Goal: Task Accomplishment & Management: Manage account settings

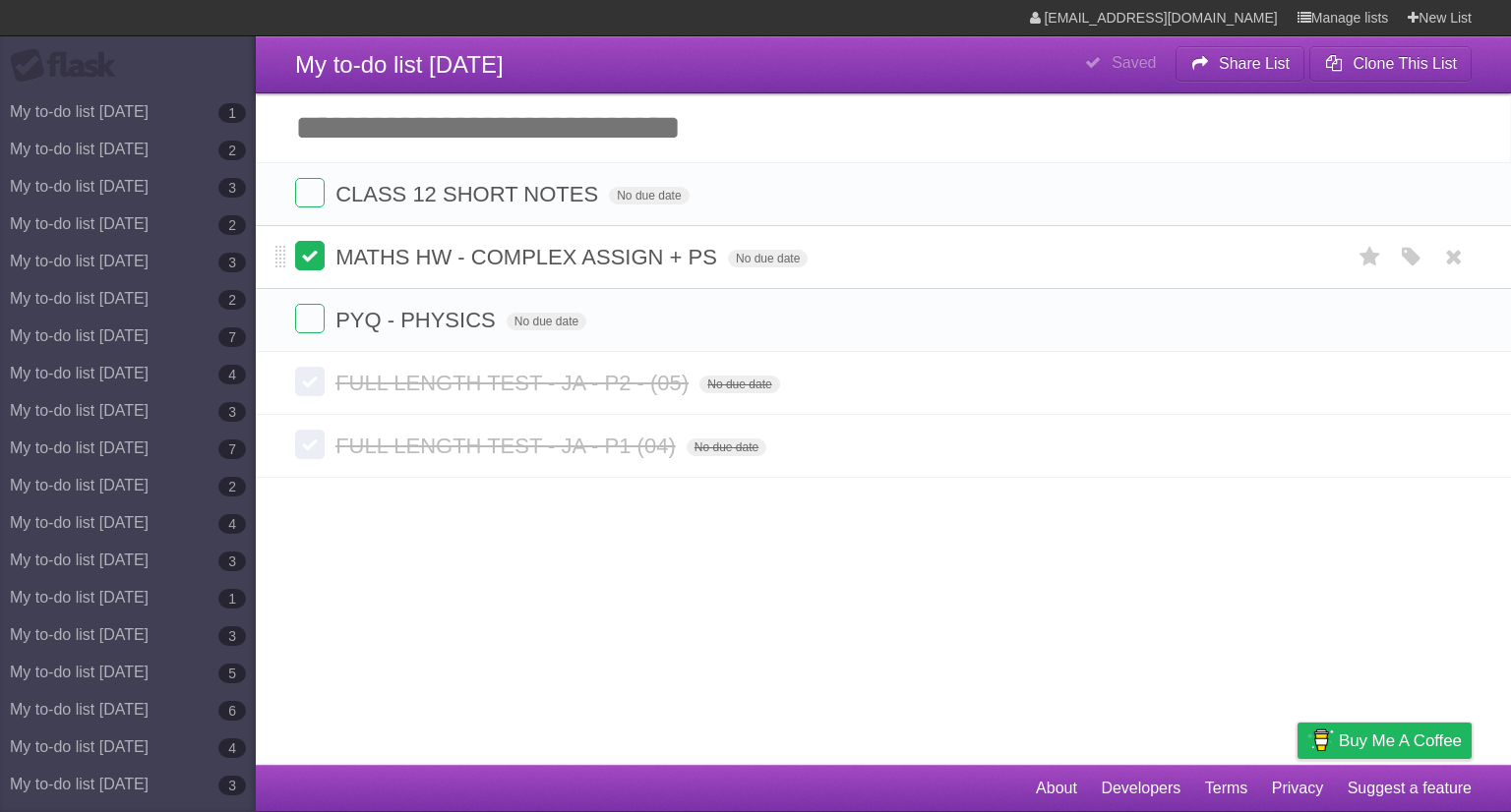
click at [307, 255] on label at bounding box center [309, 255] width 30 height 30
click at [1460, 331] on icon at bounding box center [1454, 319] width 28 height 33
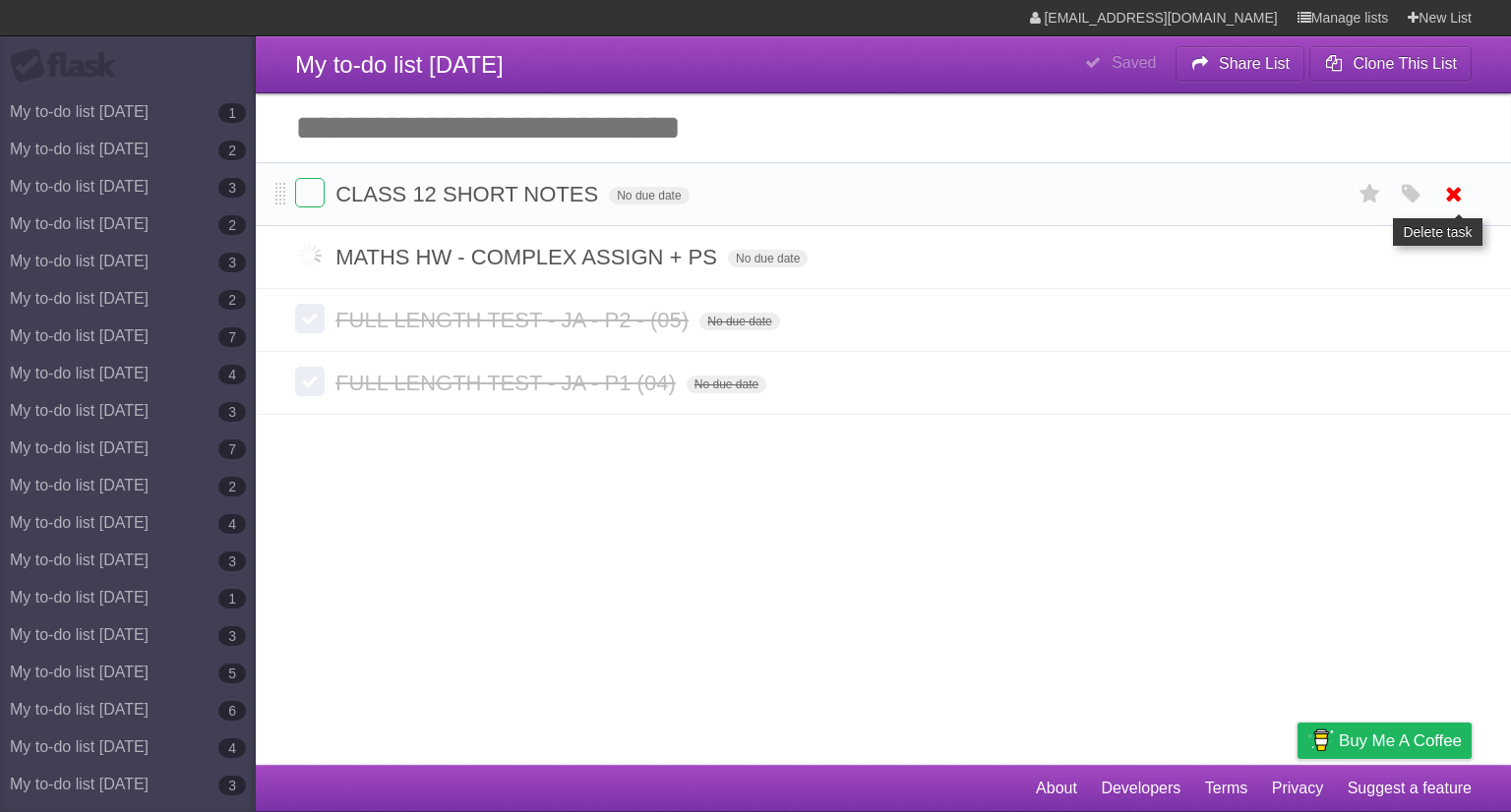
click at [1452, 183] on icon at bounding box center [1454, 194] width 28 height 33
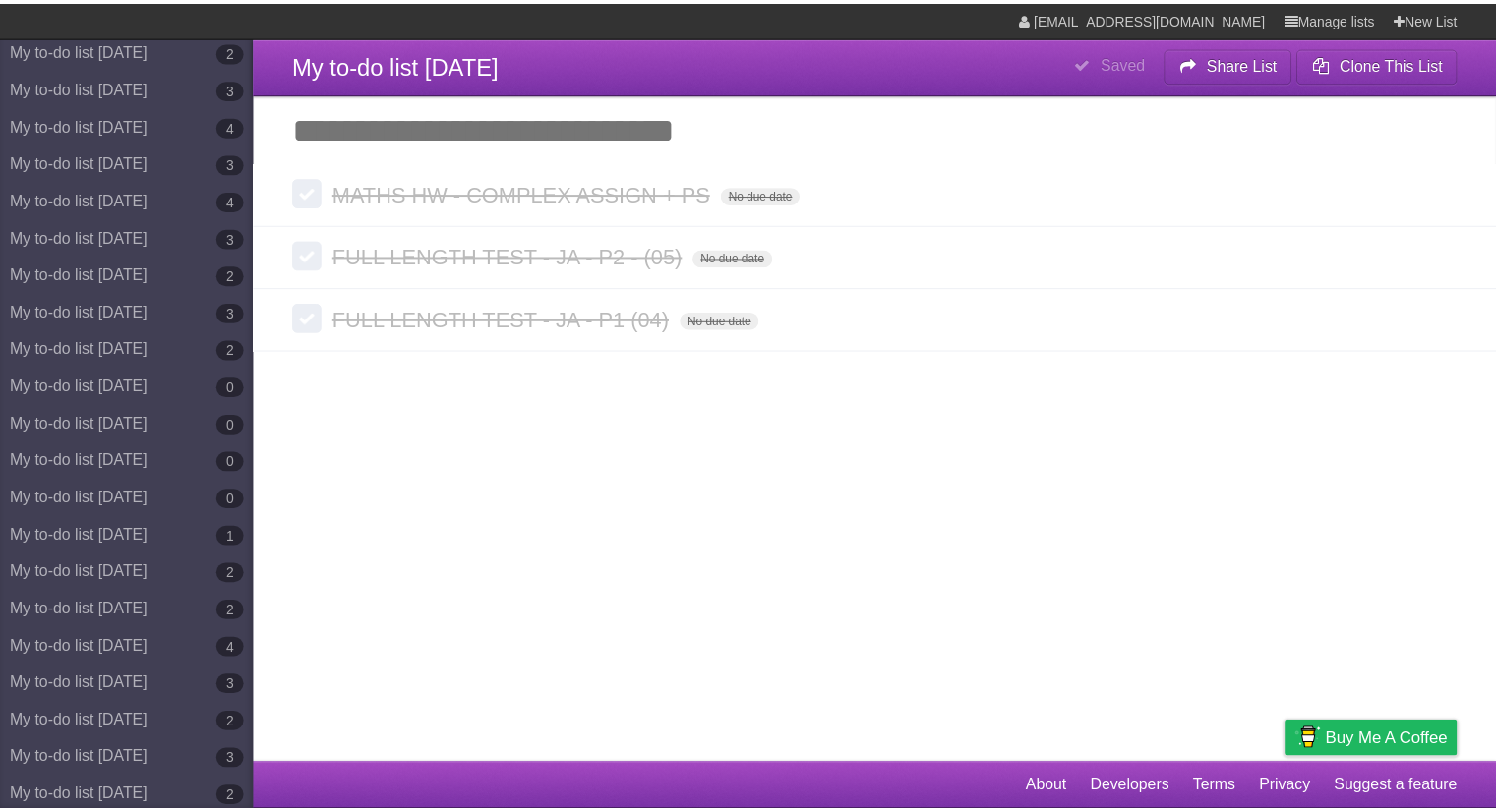
scroll to position [10797, 0]
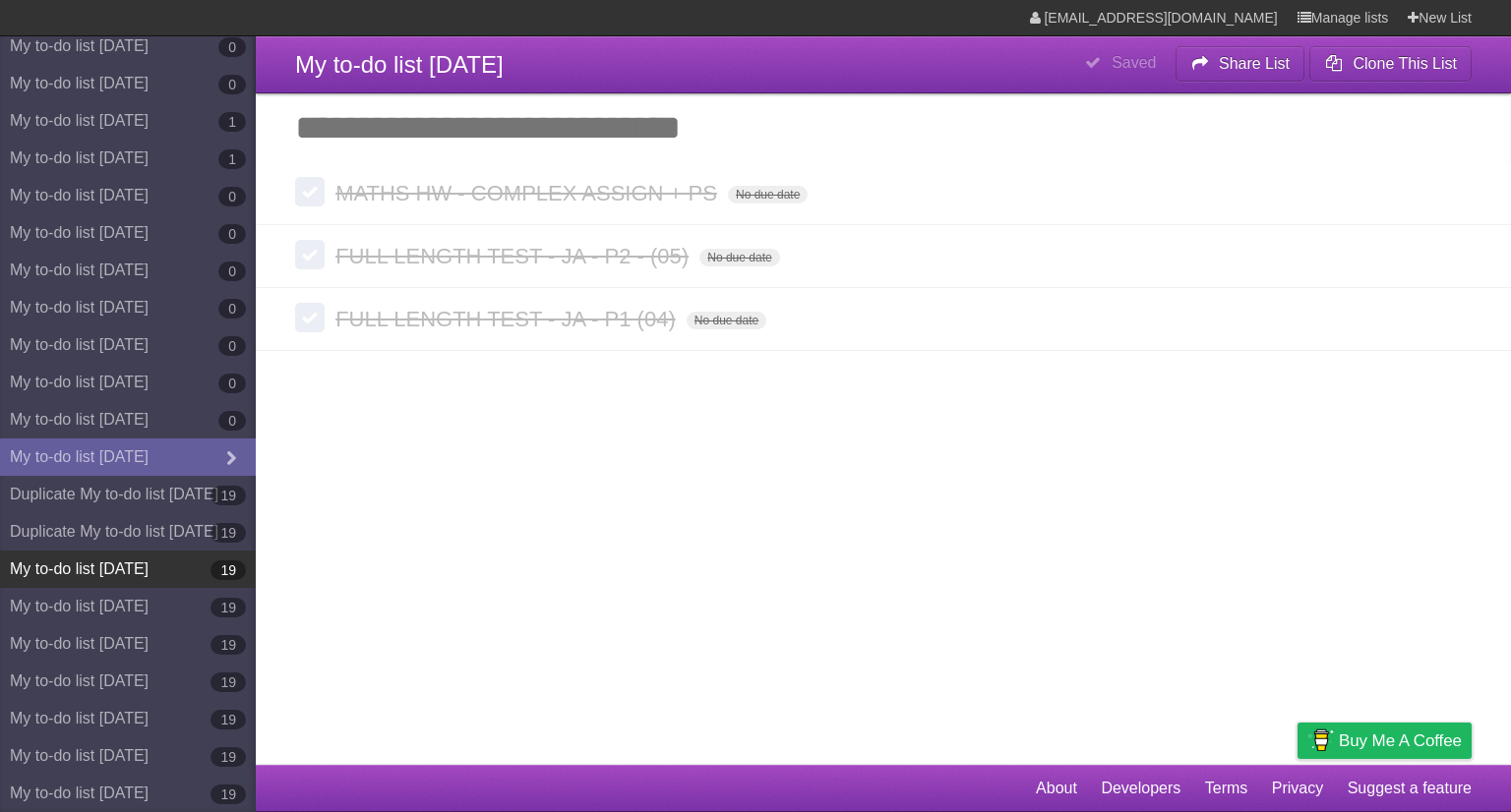
click at [146, 560] on link "My to-do list [DATE] 19" at bounding box center [127, 570] width 255 height 37
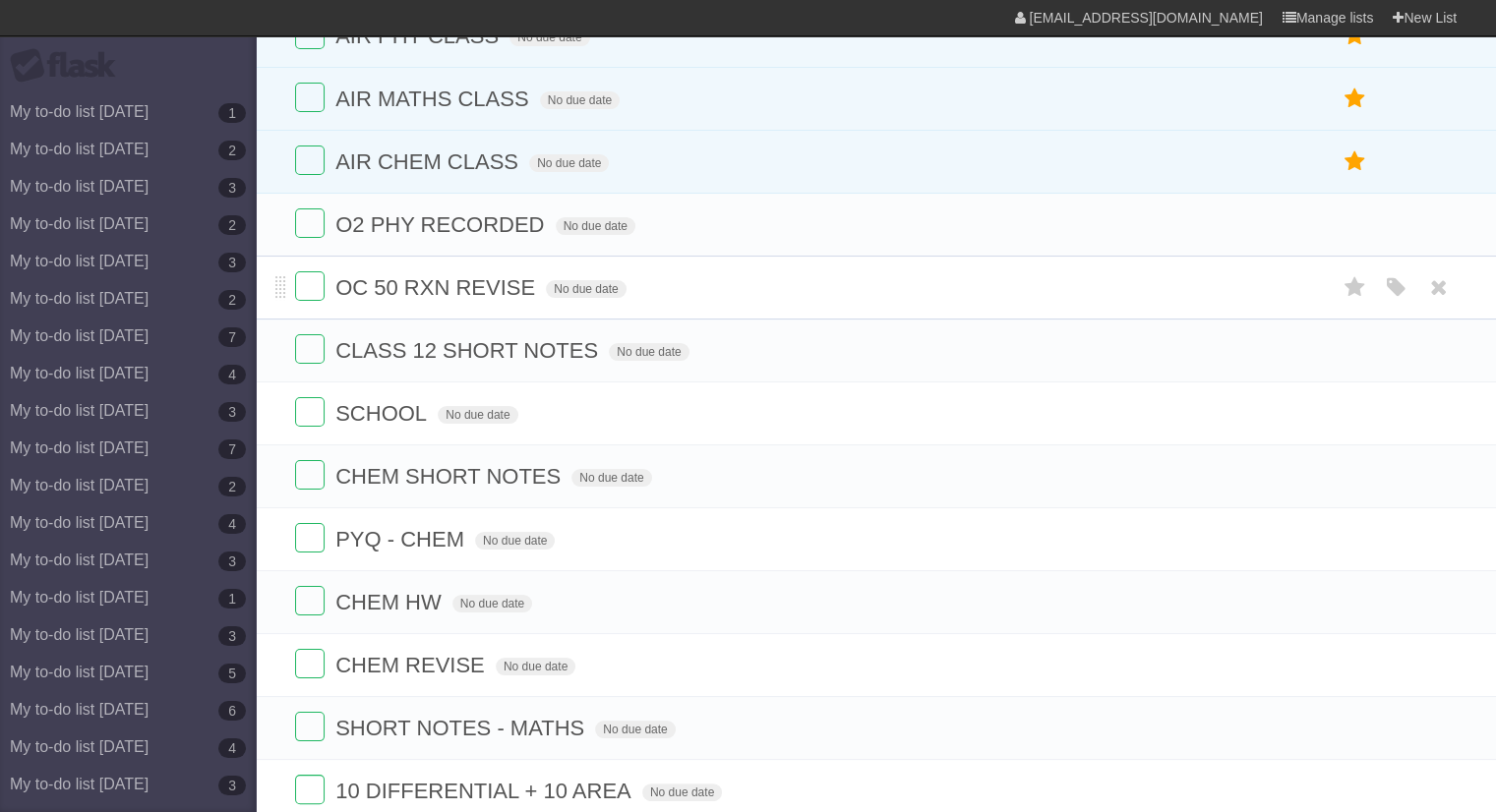
scroll to position [197, 0]
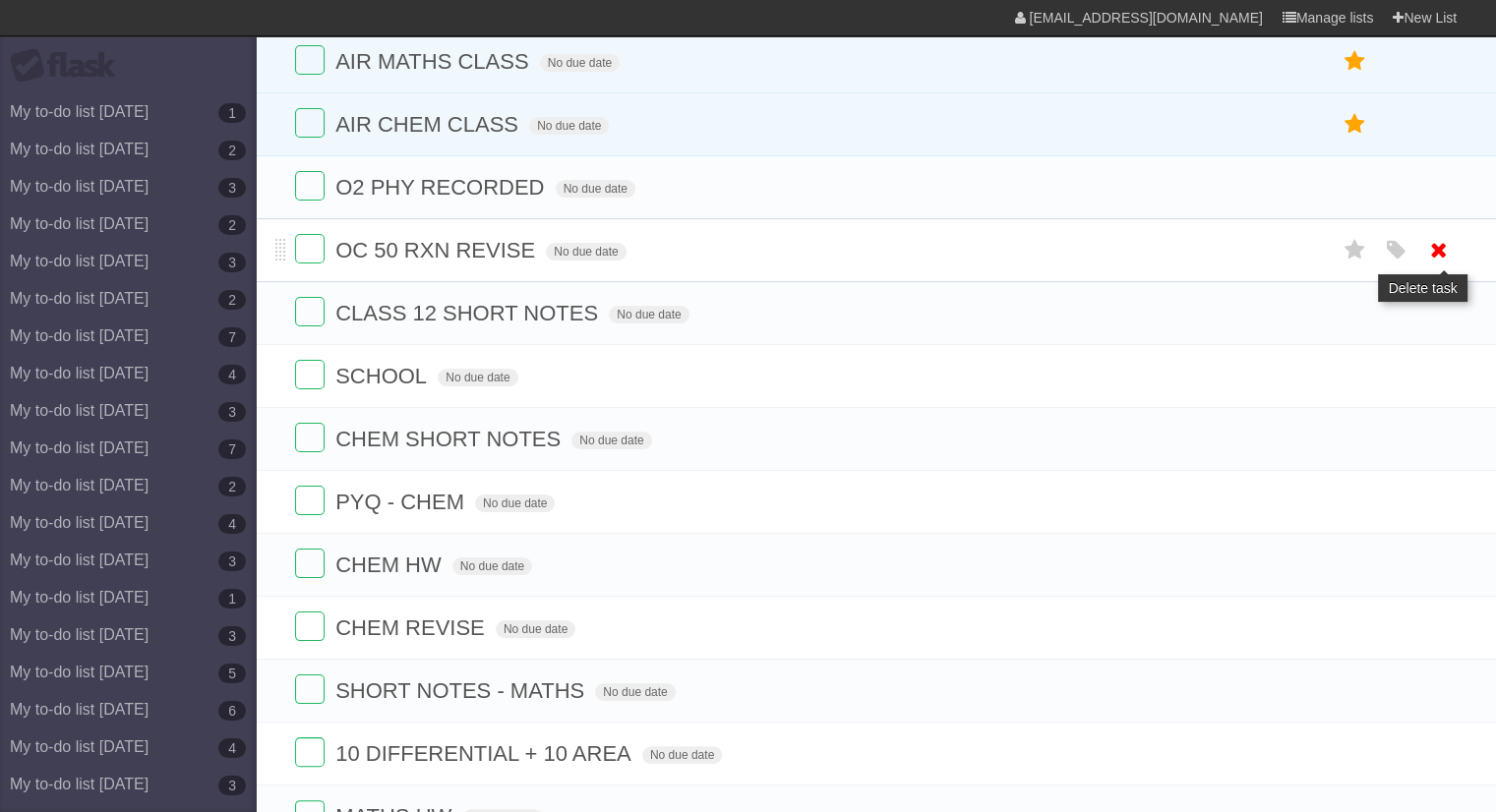
click at [1438, 245] on icon at bounding box center [1439, 249] width 28 height 33
click at [1443, 187] on icon at bounding box center [1439, 187] width 28 height 33
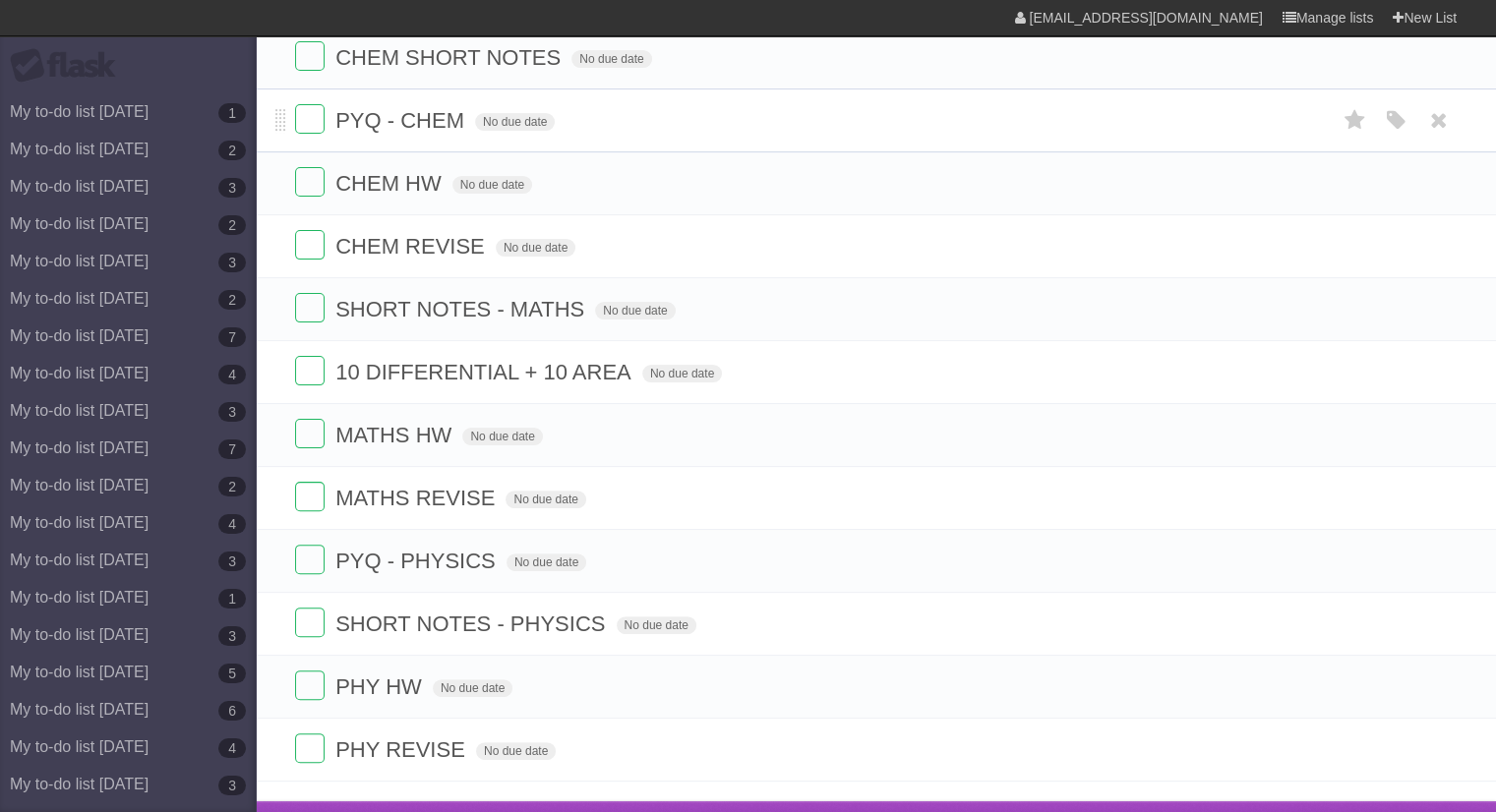
scroll to position [484, 0]
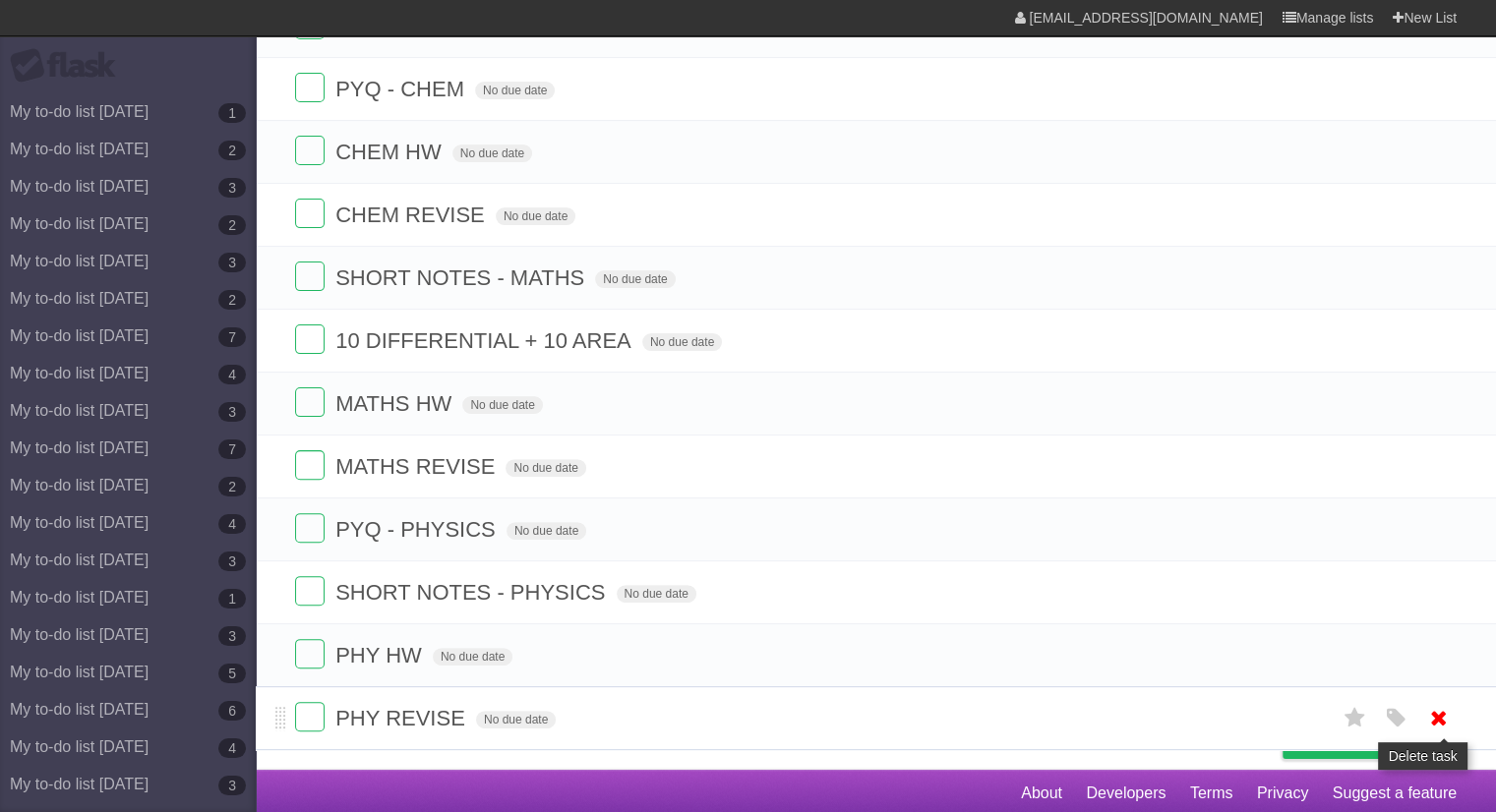
click at [1433, 702] on icon at bounding box center [1439, 717] width 28 height 33
click at [1431, 654] on icon at bounding box center [1439, 655] width 28 height 33
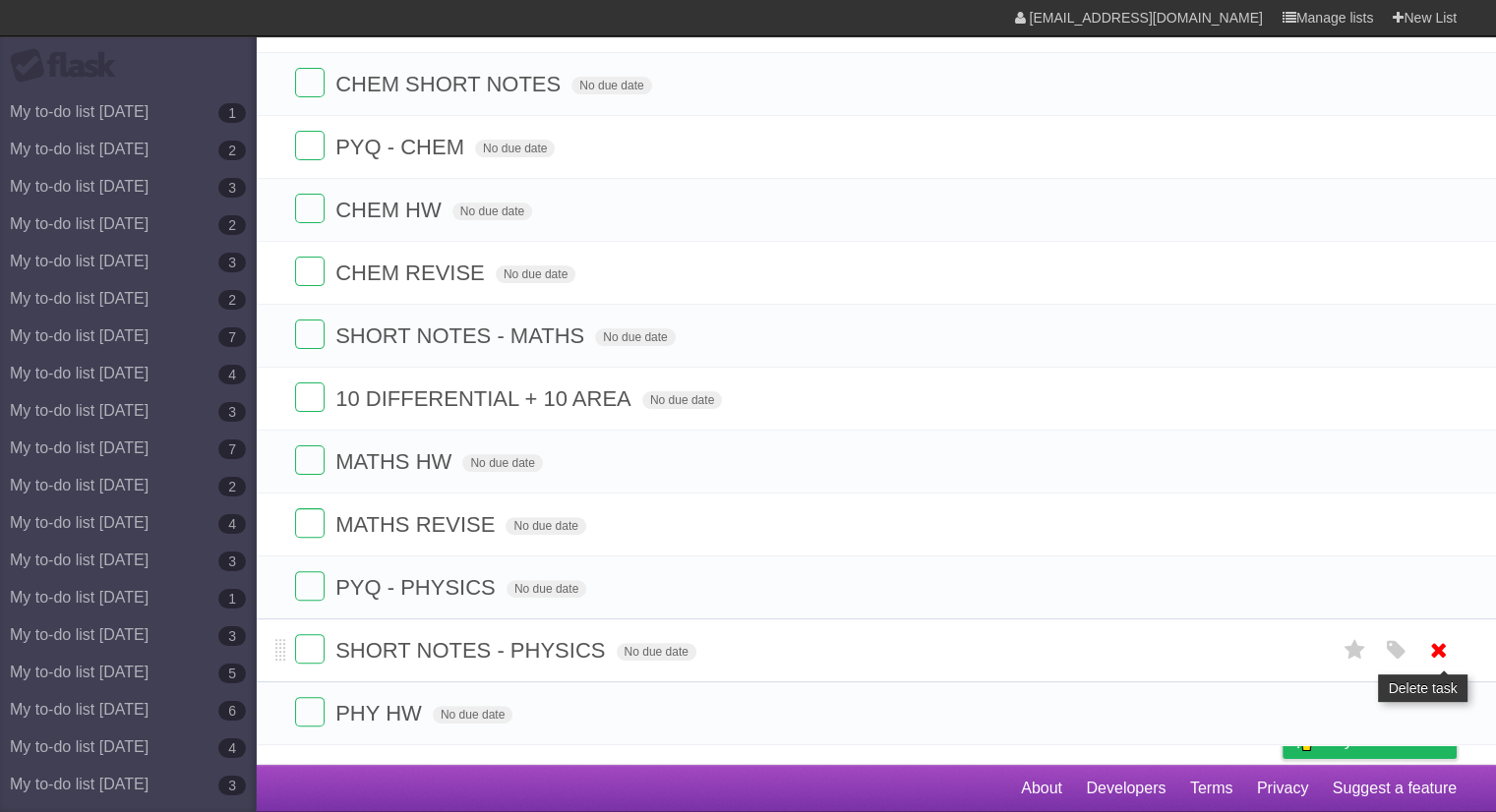
scroll to position [421, 0]
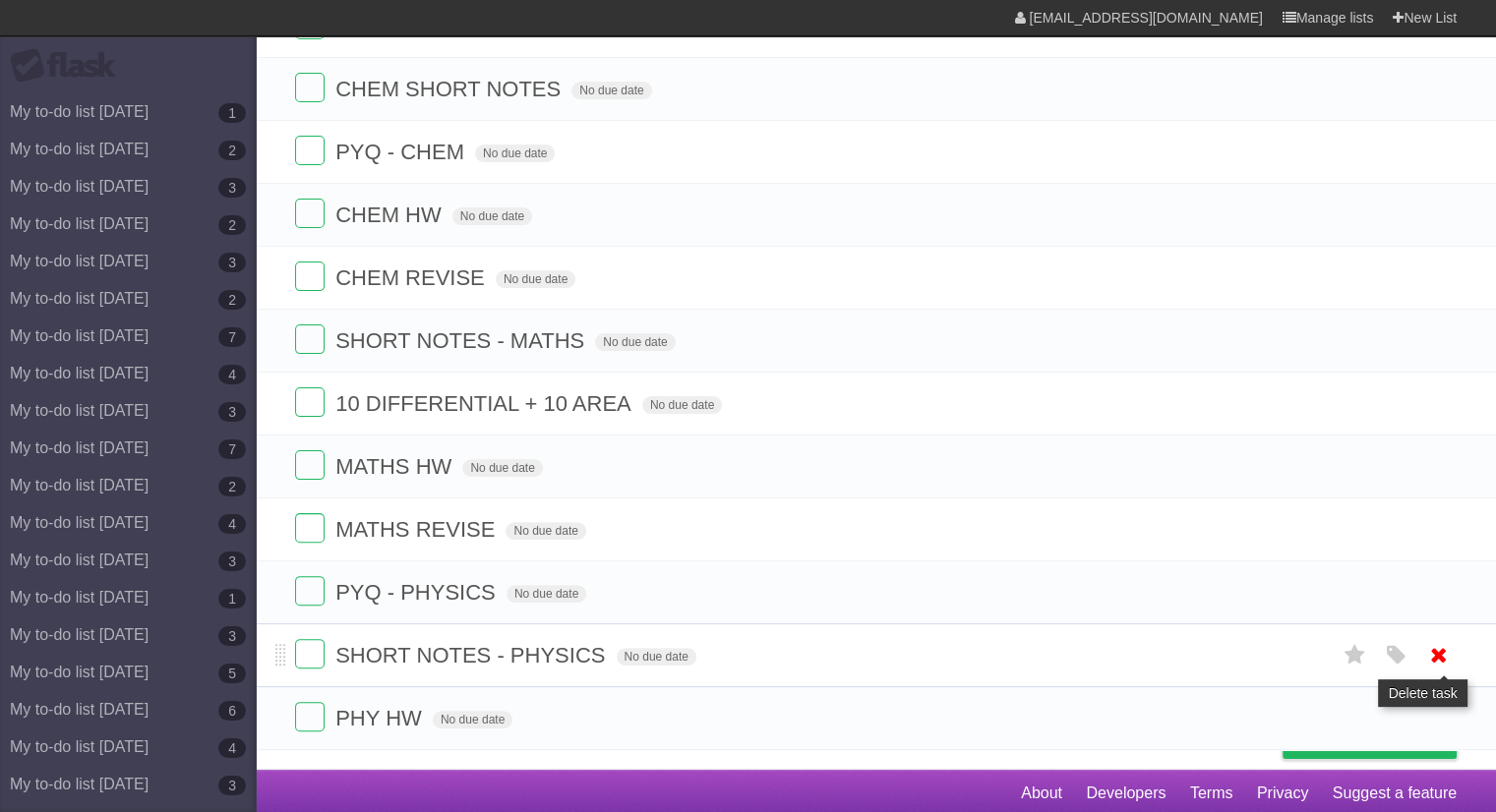
click at [1442, 590] on icon at bounding box center [1439, 592] width 28 height 33
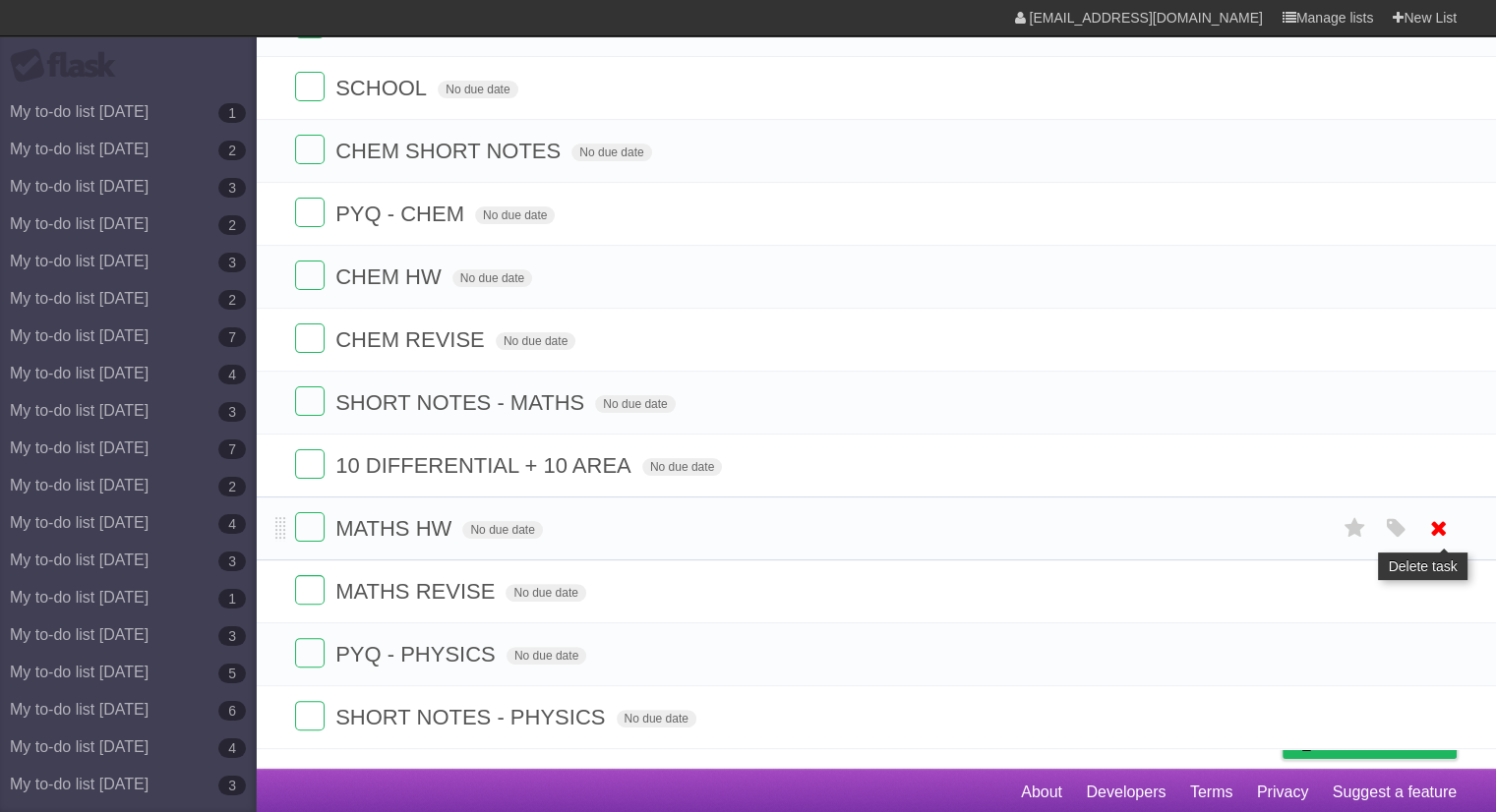
scroll to position [296, 0]
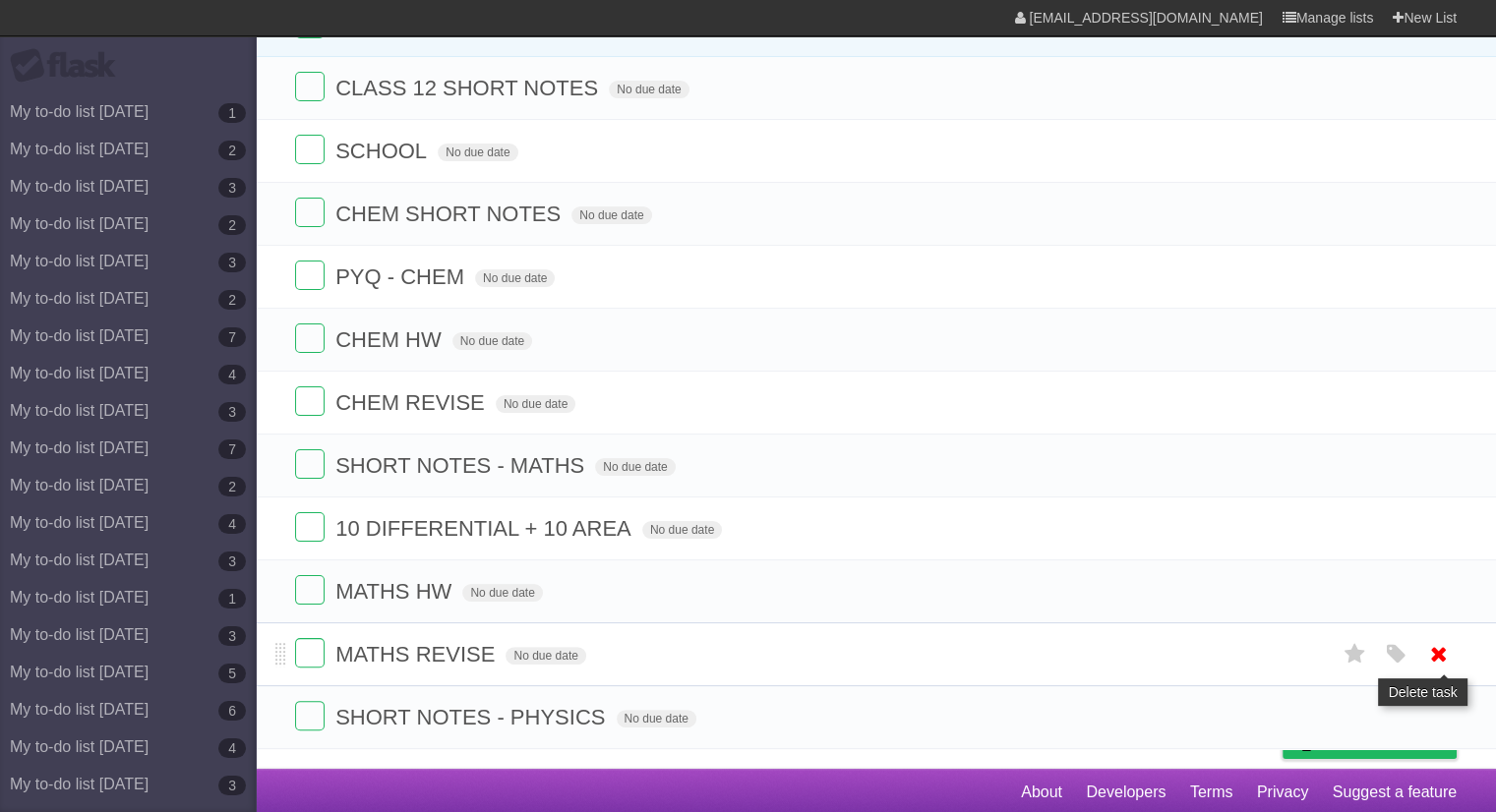
click at [1420, 639] on link at bounding box center [1439, 654] width 37 height 33
click at [1436, 716] on icon at bounding box center [1439, 716] width 28 height 33
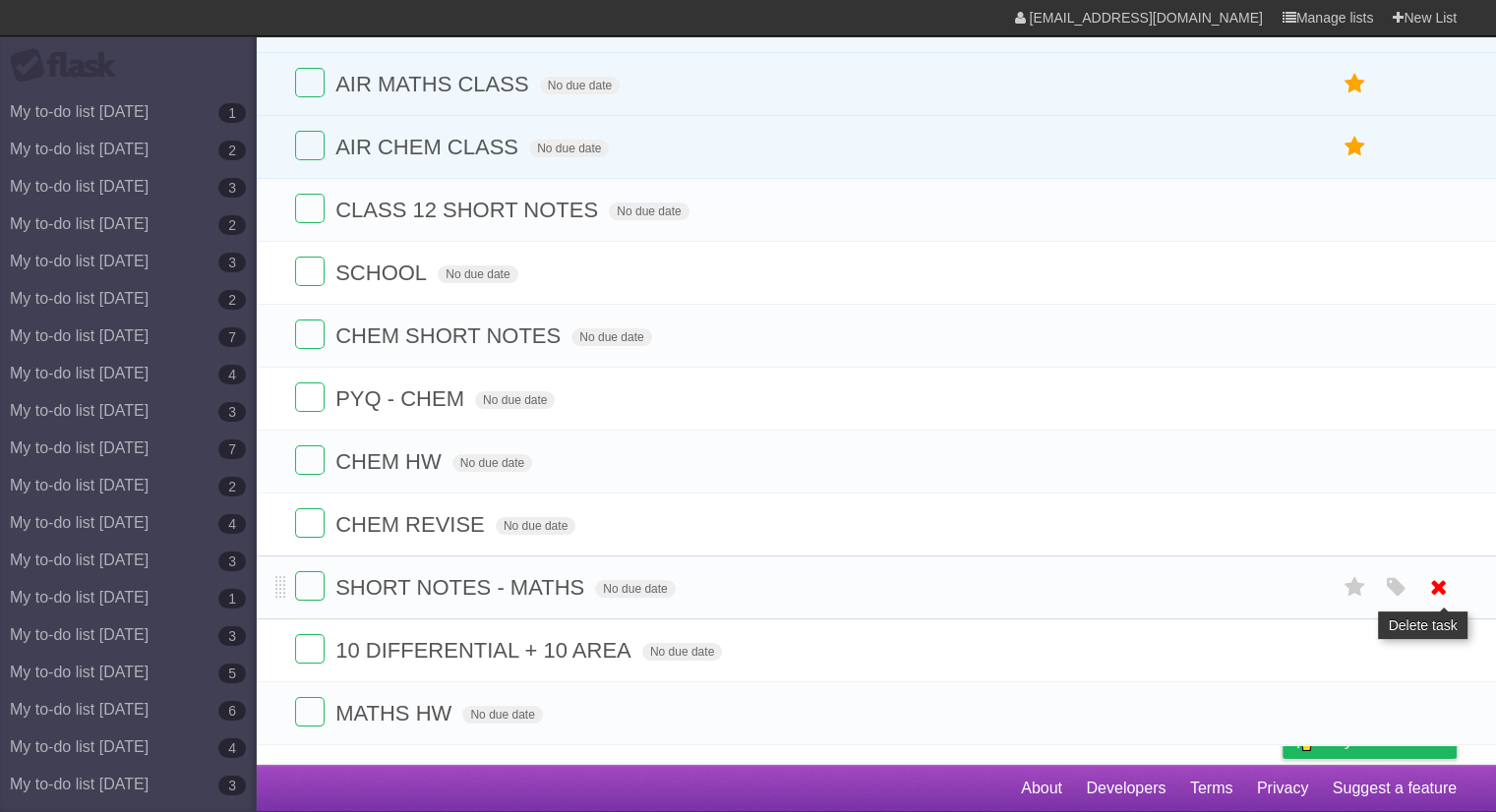
scroll to position [171, 0]
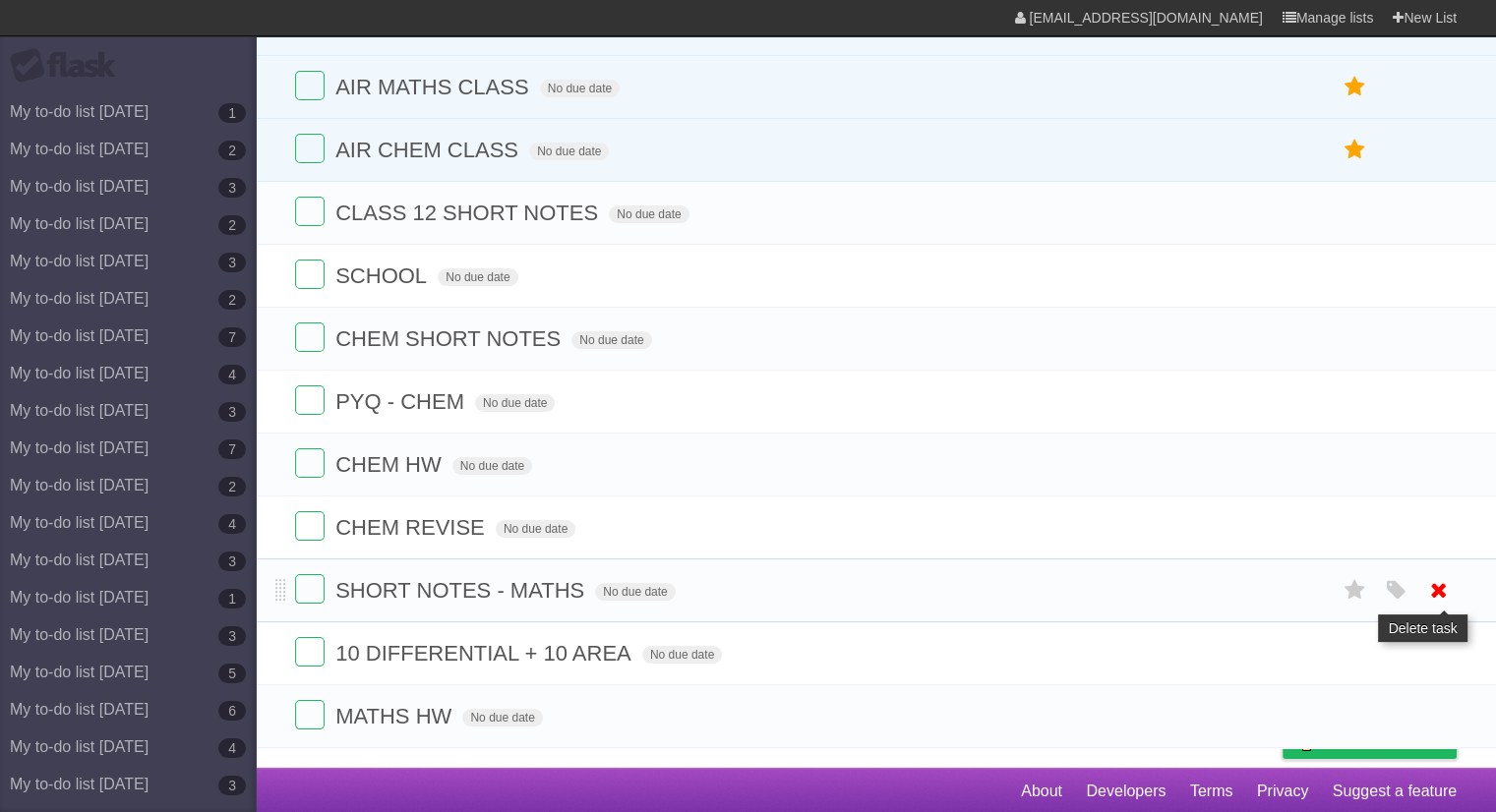
click at [1441, 580] on icon at bounding box center [1439, 590] width 28 height 33
click at [1454, 532] on link at bounding box center [1439, 527] width 37 height 33
click at [1439, 439] on li "CHEM HW No due date White Red Blue Green Purple Orange" at bounding box center [875, 464] width 1240 height 64
click at [1438, 462] on icon at bounding box center [1439, 464] width 28 height 33
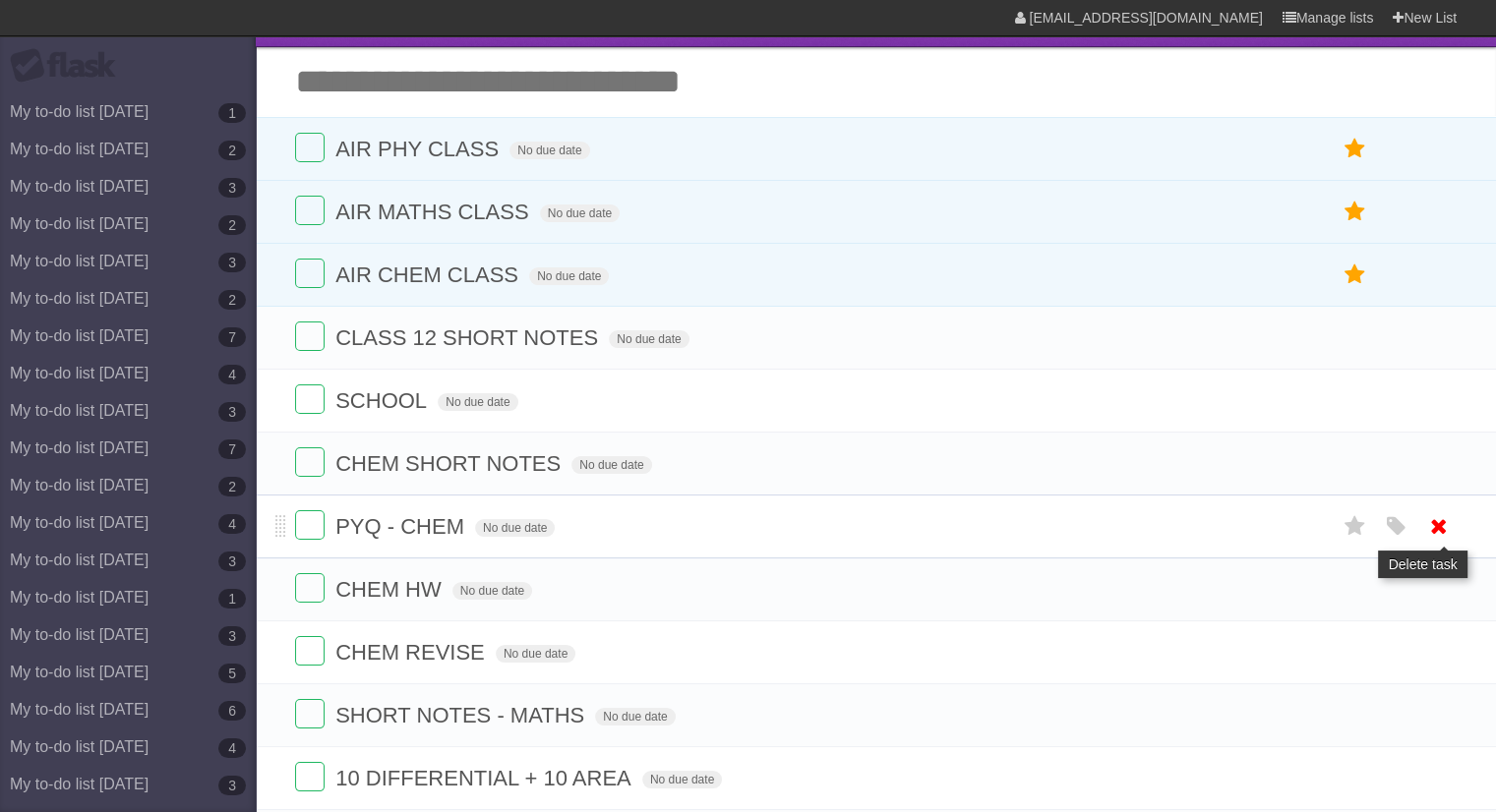
click at [1439, 411] on icon at bounding box center [1439, 400] width 28 height 33
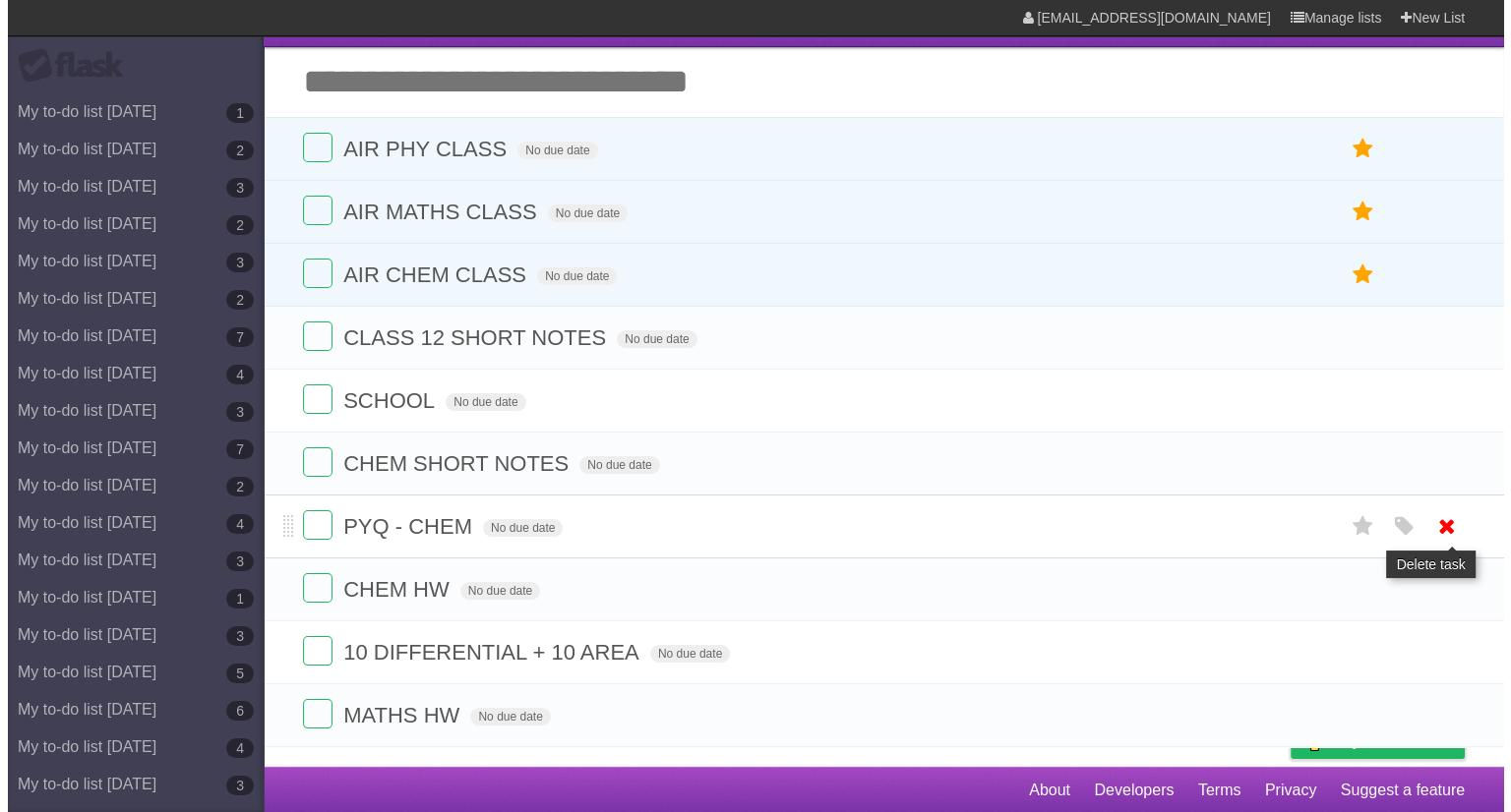
scroll to position [0, 0]
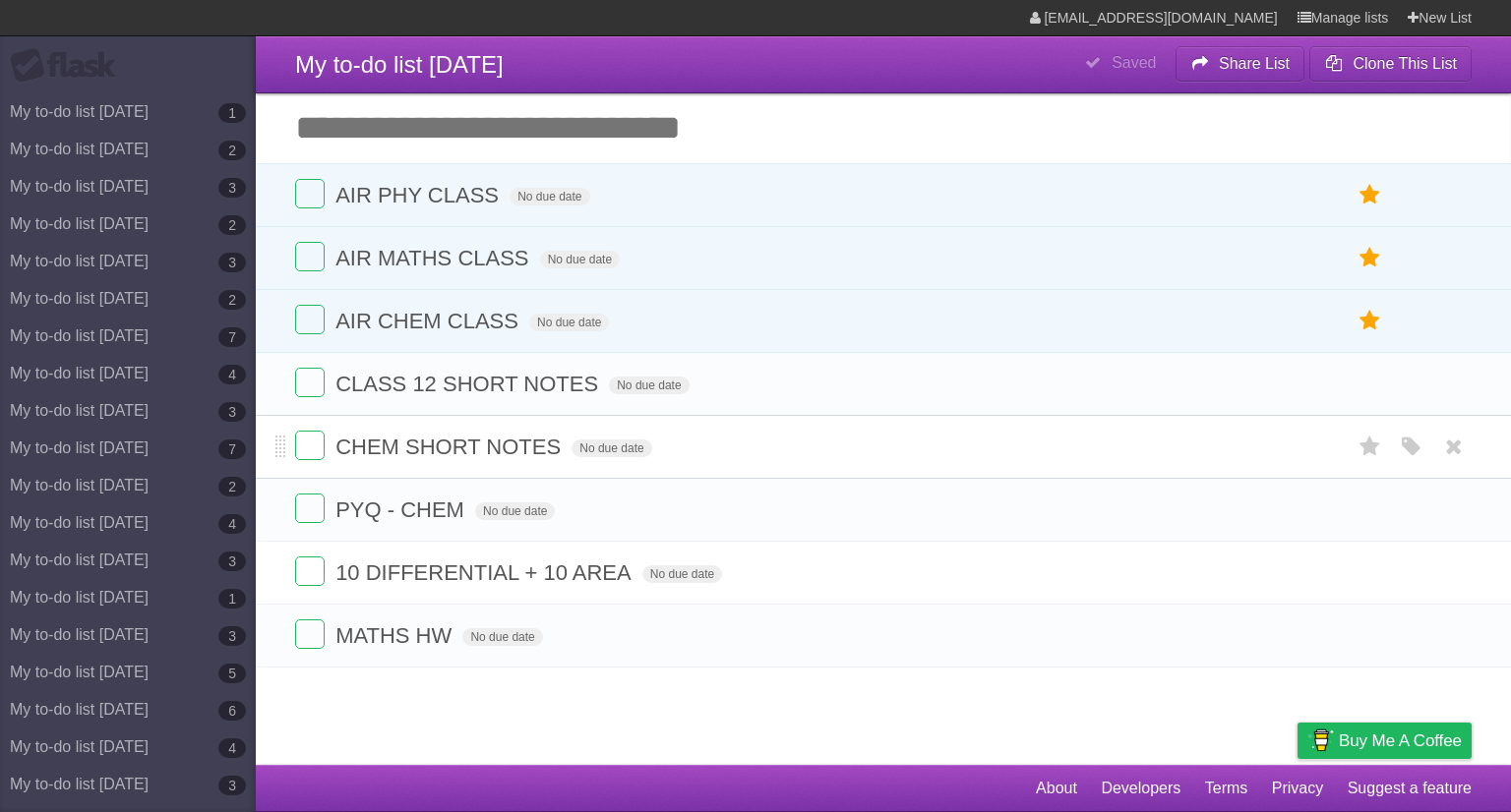
click at [520, 440] on span "CHEM SHORT NOTES" at bounding box center [450, 446] width 231 height 25
type input "******"
click at [1457, 511] on icon at bounding box center [1454, 509] width 28 height 33
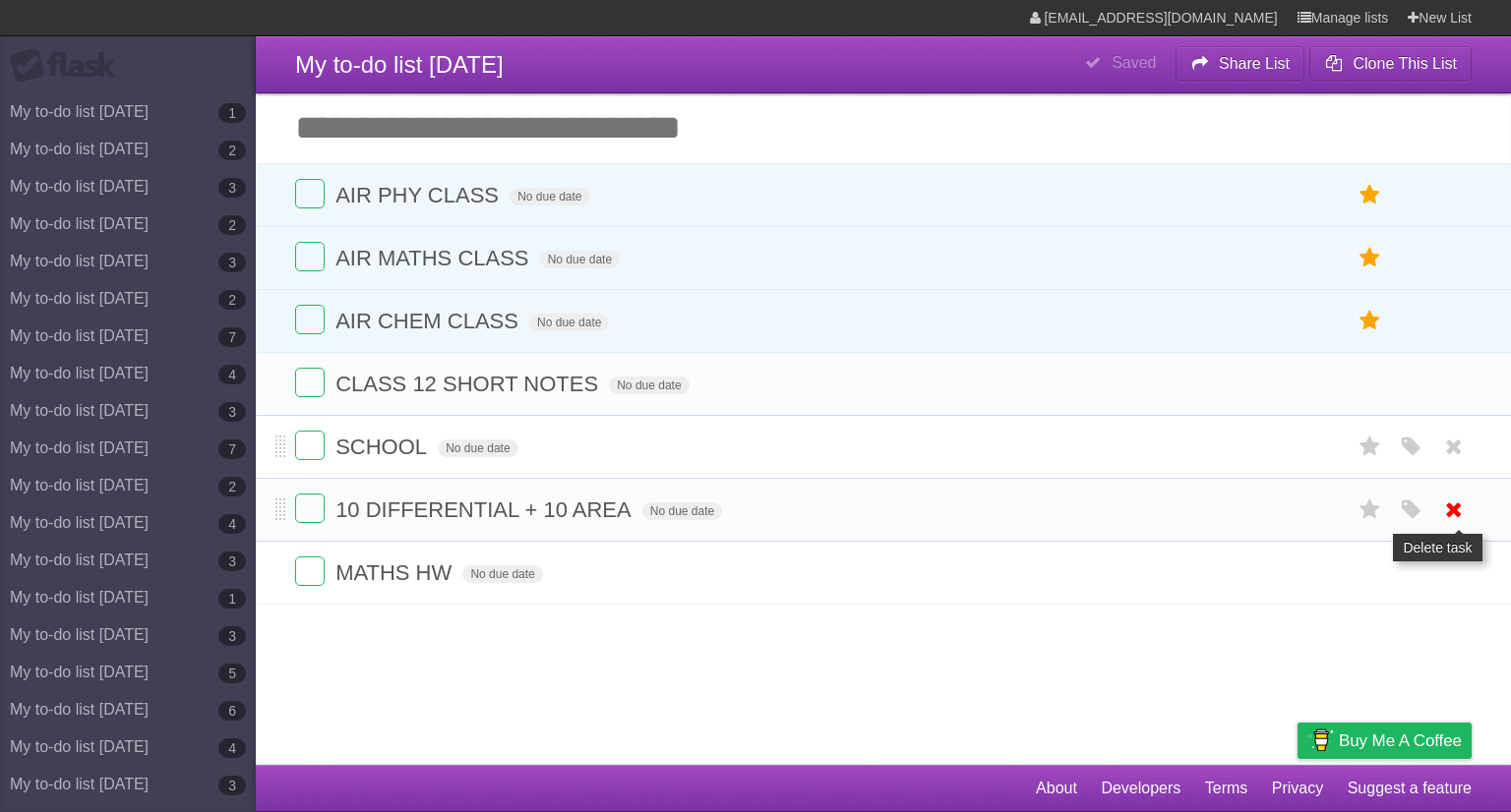
click at [1452, 501] on icon at bounding box center [1454, 509] width 28 height 33
